Goal: Transaction & Acquisition: Purchase product/service

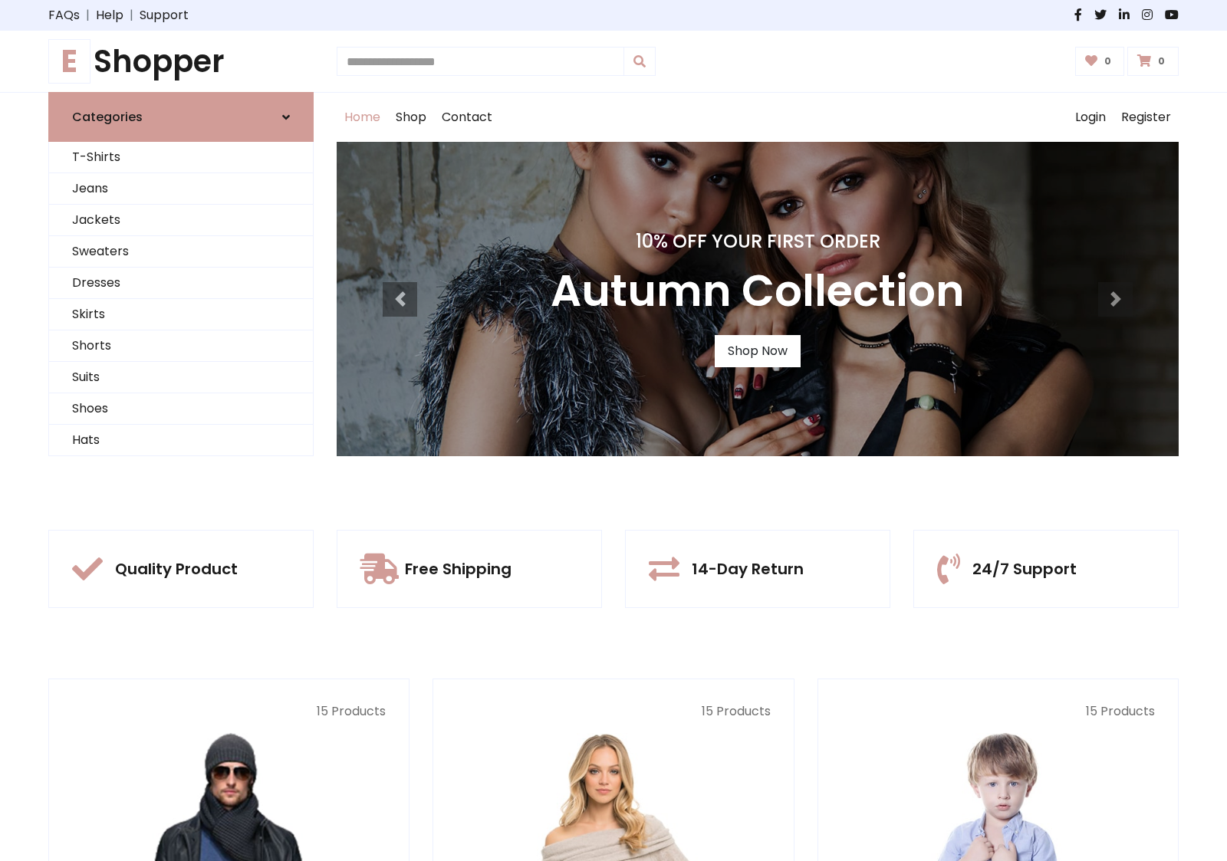
click at [613, 430] on div "10% Off Your First Order Autumn Collection Shop Now" at bounding box center [758, 299] width 842 height 314
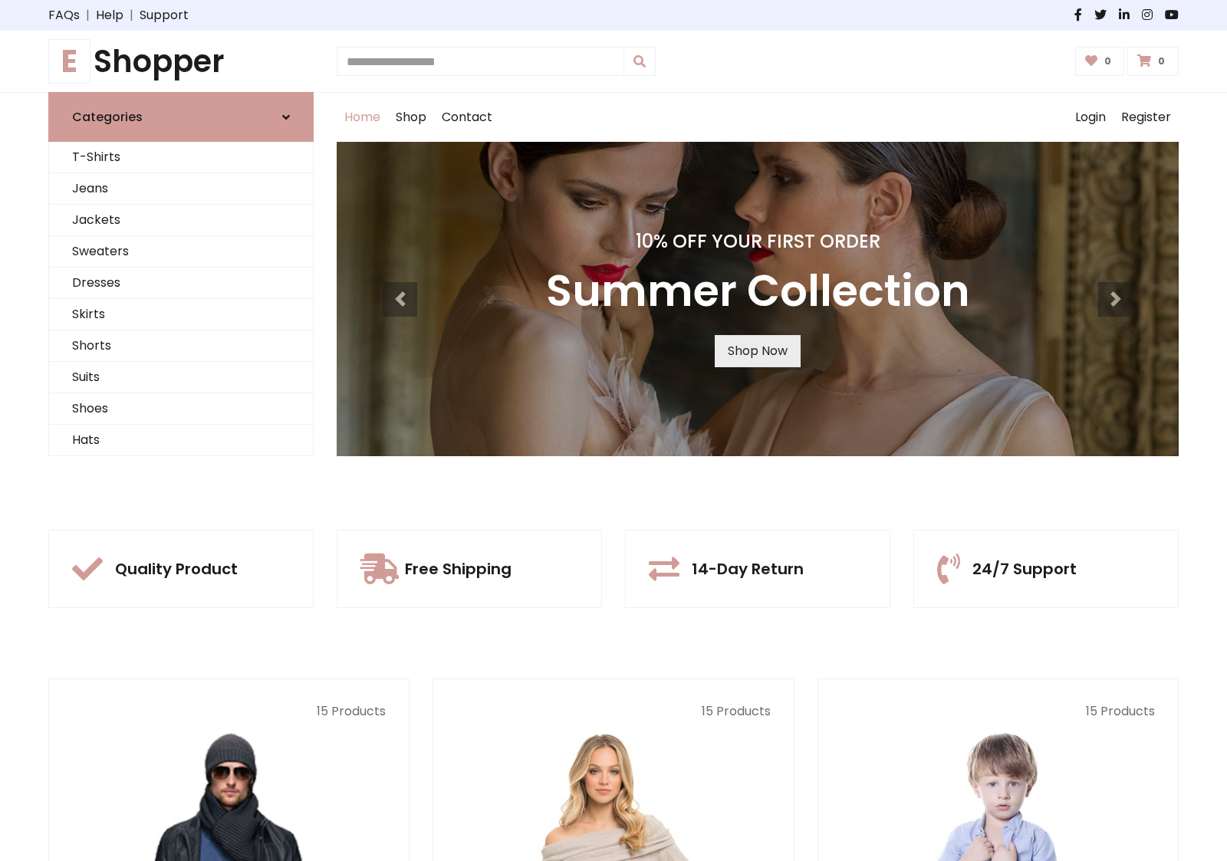
click at [757, 350] on link "Shop Now" at bounding box center [758, 351] width 86 height 32
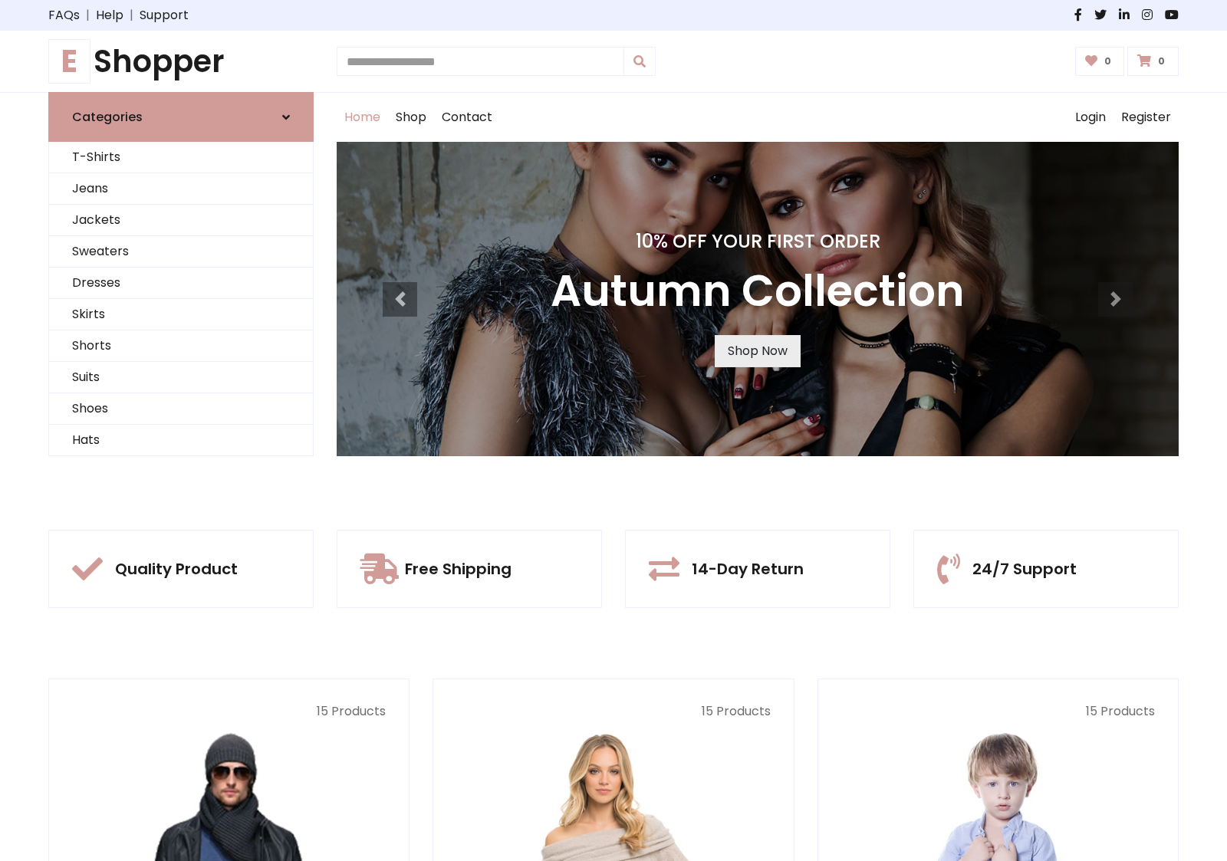
click at [757, 350] on link "Shop Now" at bounding box center [758, 351] width 86 height 32
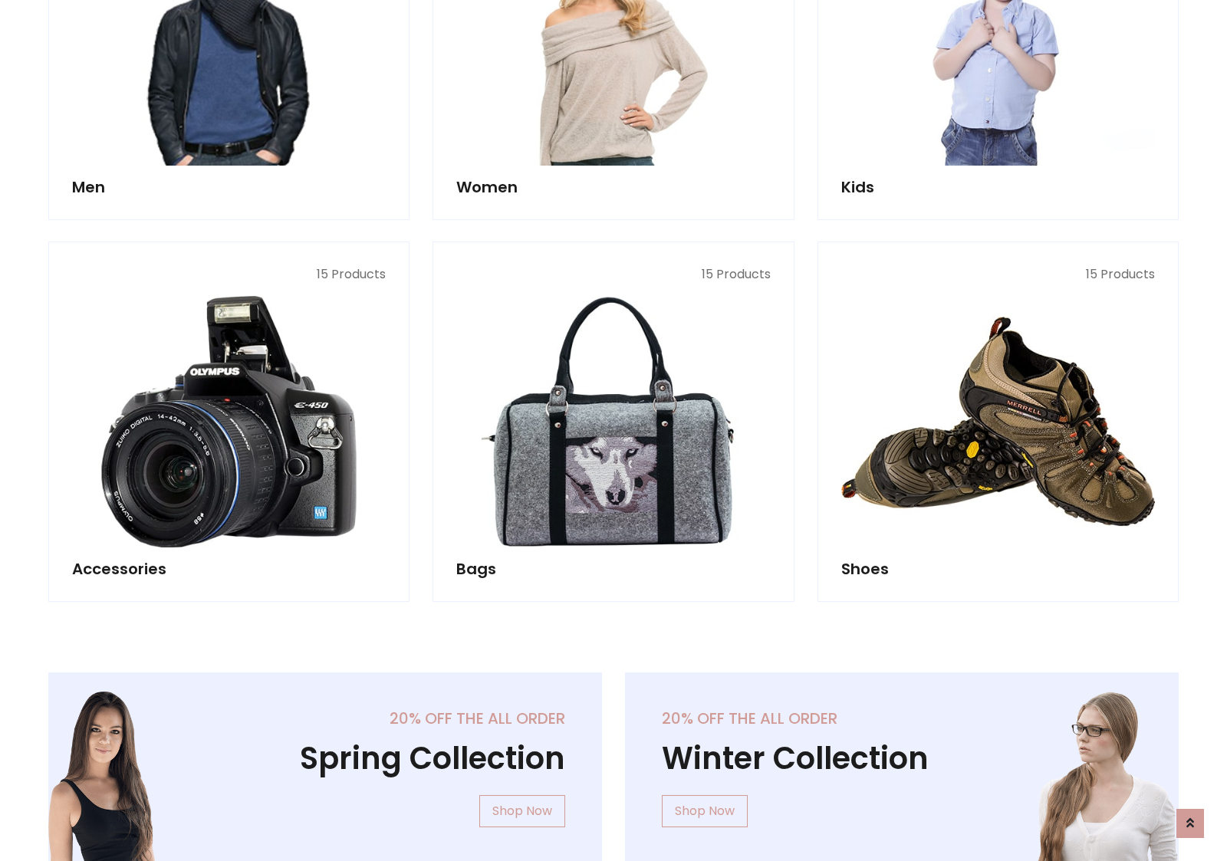
scroll to position [1529, 0]
